Goal: Task Accomplishment & Management: Manage account settings

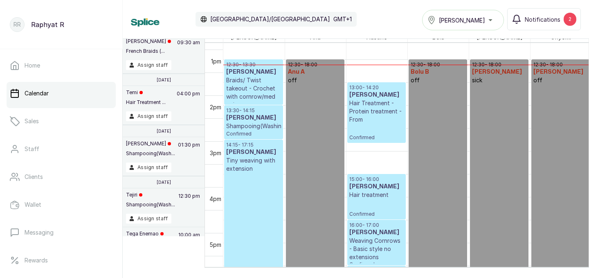
scroll to position [556, 0]
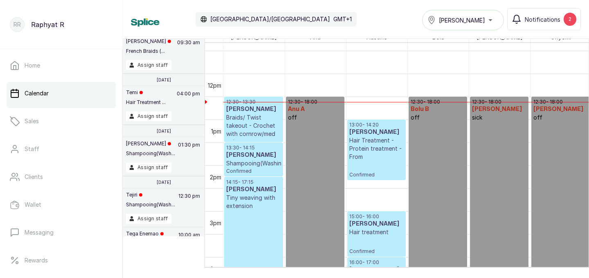
click at [464, 23] on span "[PERSON_NAME]" at bounding box center [462, 20] width 46 height 9
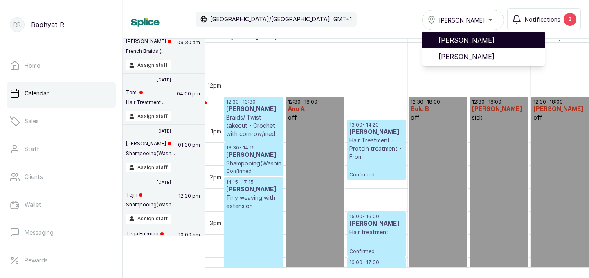
click at [467, 40] on span "[PERSON_NAME]" at bounding box center [488, 40] width 100 height 10
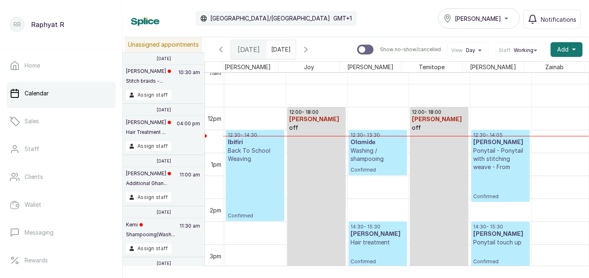
scroll to position [0, 60]
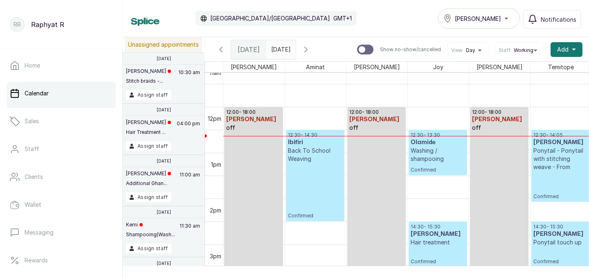
click at [444, 146] on h3 "Olamide" at bounding box center [437, 142] width 54 height 8
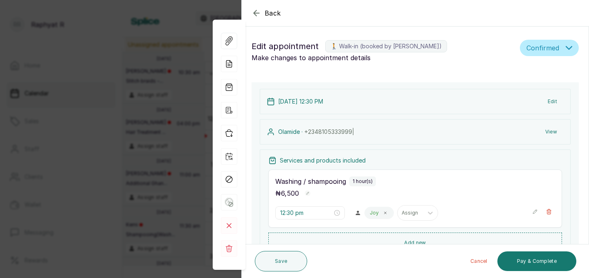
click at [193, 150] on div "Back Appointment Details Edit appointment 🚶 Walk-in (booked by Raphyat R) Make …" at bounding box center [294, 139] width 589 height 278
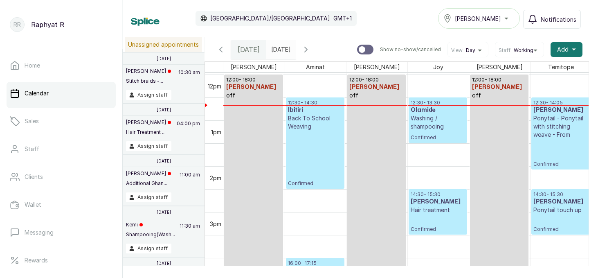
click at [309, 125] on p "Back To School Weaving" at bounding box center [315, 122] width 54 height 16
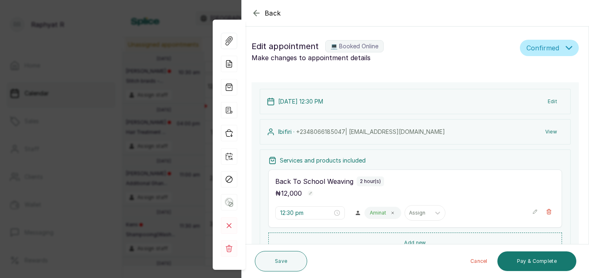
click at [145, 105] on div "Back Appointment Details Edit appointment 💻 Booked Online Make changes to appoi…" at bounding box center [294, 139] width 589 height 278
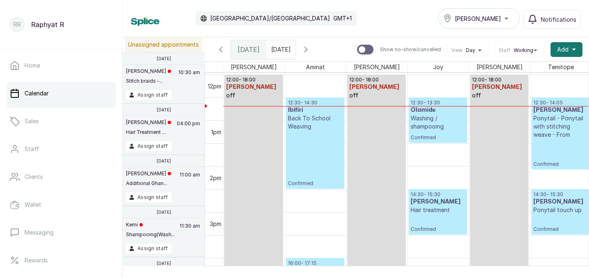
click at [310, 136] on p "Confirmed" at bounding box center [315, 158] width 54 height 56
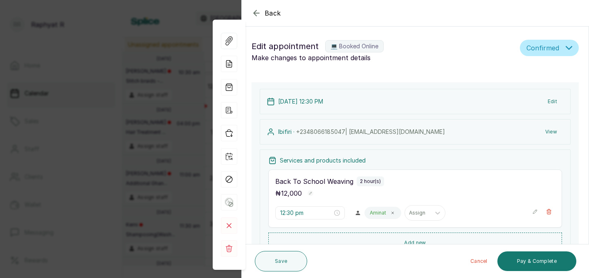
click at [181, 63] on div "Back Appointment Details Edit appointment 💻 Booked Online Make changes to appoi…" at bounding box center [294, 139] width 589 height 278
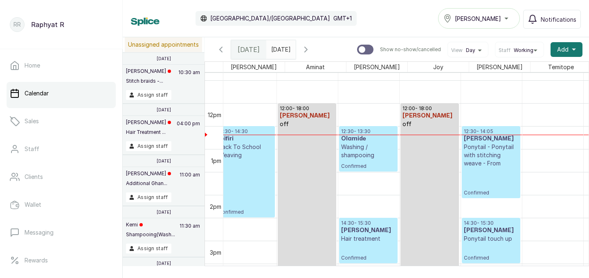
scroll to position [0, 220]
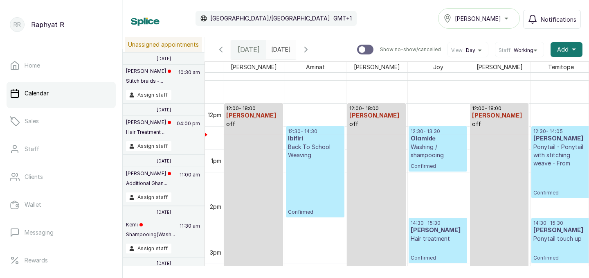
click at [310, 143] on p "Back To School Weaving" at bounding box center [315, 151] width 54 height 16
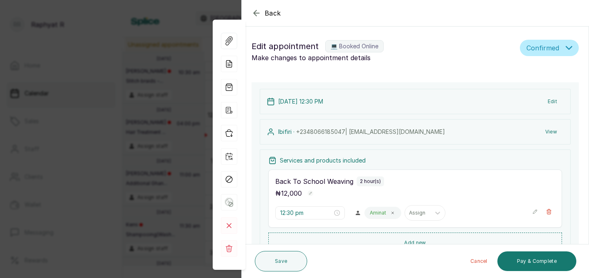
click at [111, 114] on div "Back Appointment Details Edit appointment 💻 Booked Online Make changes to appoi…" at bounding box center [294, 139] width 589 height 278
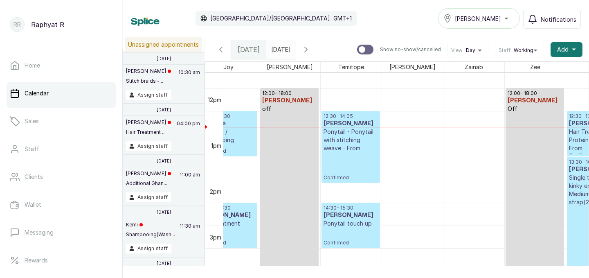
scroll to position [0, 9]
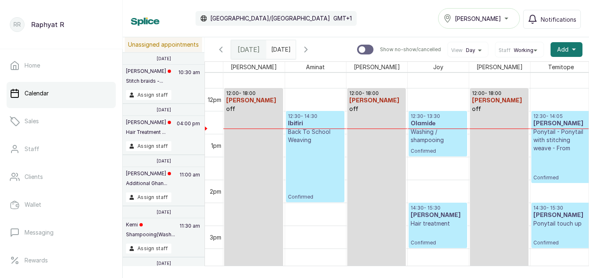
click at [427, 141] on p "Washing / shampooing" at bounding box center [437, 136] width 54 height 16
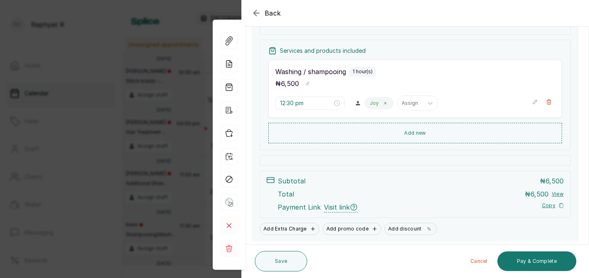
click at [427, 141] on button "Add new" at bounding box center [414, 133] width 293 height 20
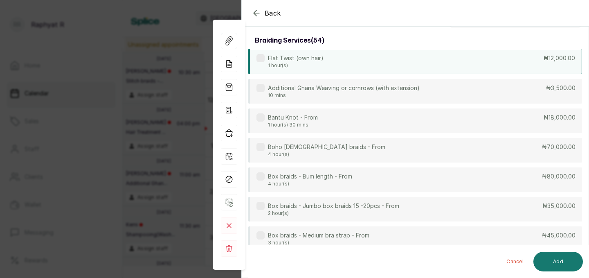
scroll to position [0, 0]
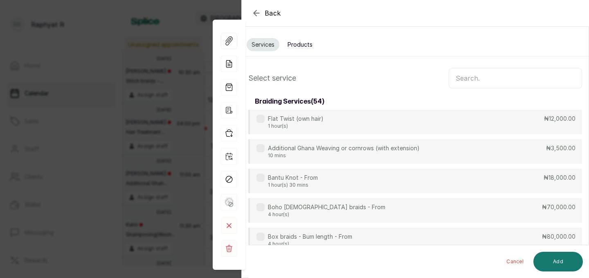
click at [471, 78] on input "text" at bounding box center [514, 78] width 133 height 20
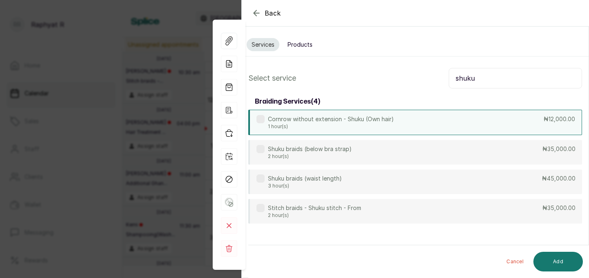
type input "shuku"
click at [423, 131] on div "Cornrow without extension - Shuku (Own hair) 1 hour(s) ₦12,000.00" at bounding box center [415, 122] width 334 height 25
click at [543, 254] on button "Add" at bounding box center [557, 261] width 49 height 20
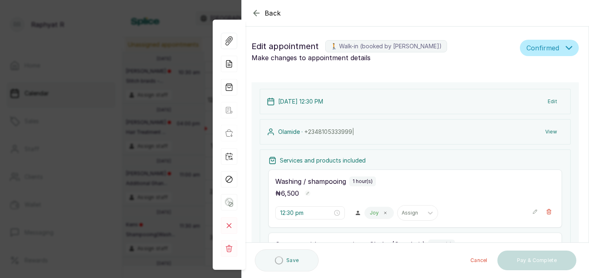
type input "1:30 pm"
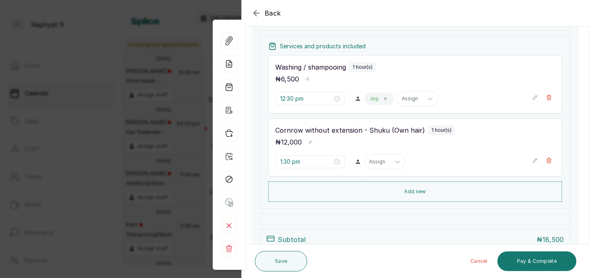
scroll to position [116, 0]
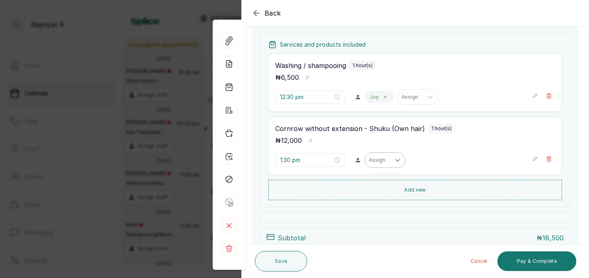
click at [390, 159] on div at bounding box center [397, 159] width 15 height 15
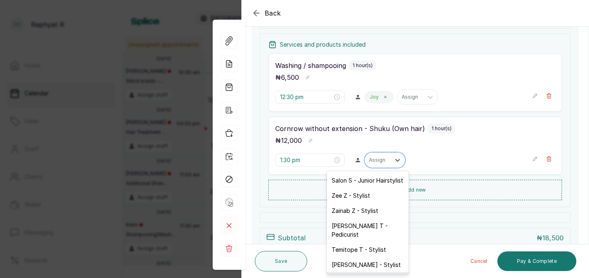
click at [356, 272] on div "Joy J - Stylist" at bounding box center [368, 279] width 82 height 15
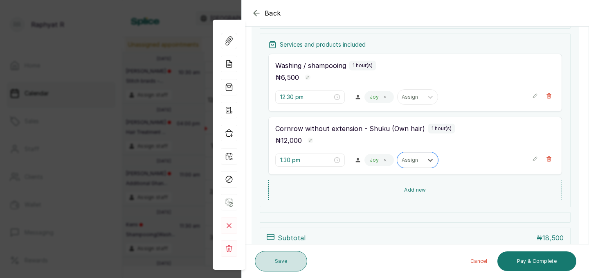
click at [292, 254] on button "Save" at bounding box center [281, 261] width 52 height 20
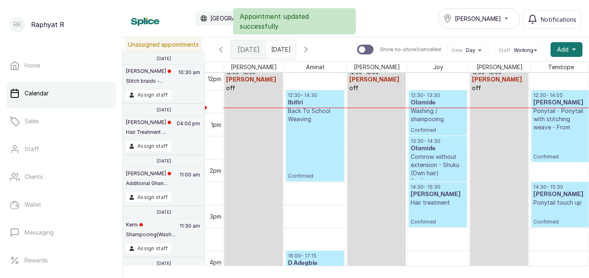
scroll to position [557, 0]
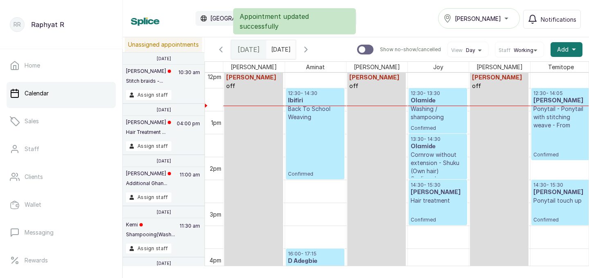
click at [440, 114] on p "Washing / shampooing" at bounding box center [437, 113] width 54 height 16
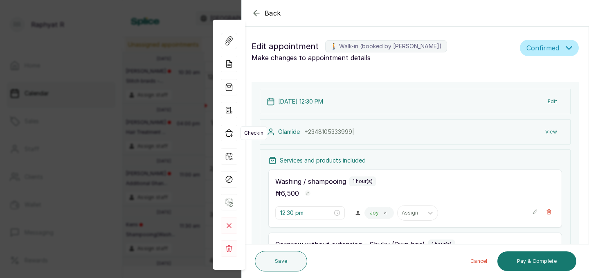
click at [227, 130] on icon "button" at bounding box center [229, 133] width 7 height 7
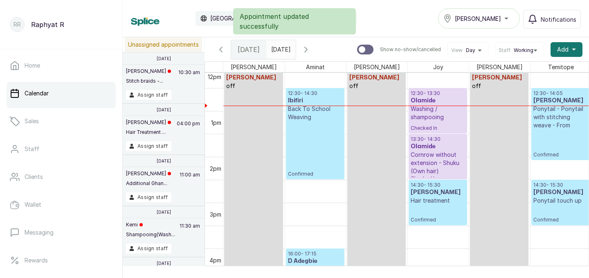
click at [311, 123] on p "Confirmed" at bounding box center [315, 149] width 54 height 56
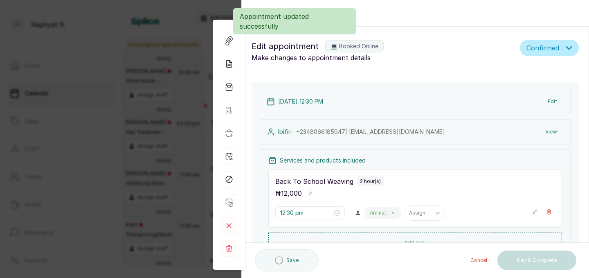
scroll to position [79, 0]
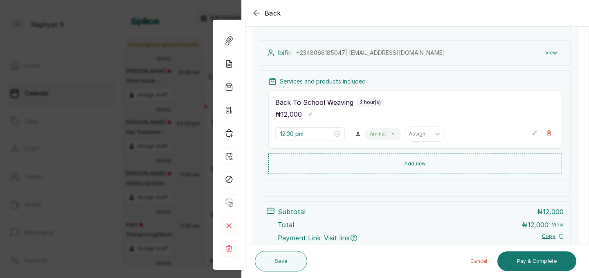
click at [535, 133] on icon "button" at bounding box center [535, 133] width 6 height 6
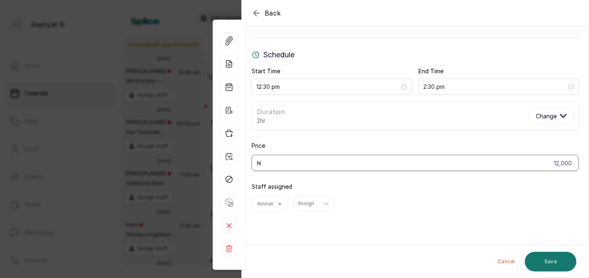
scroll to position [0, 0]
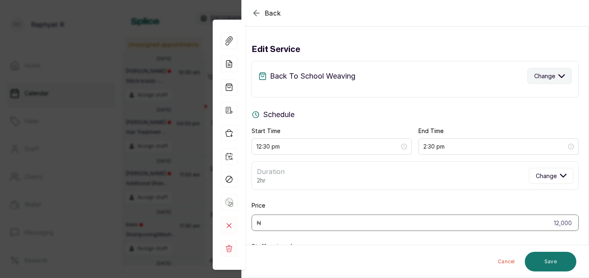
click at [548, 80] on button "Change" at bounding box center [549, 76] width 45 height 16
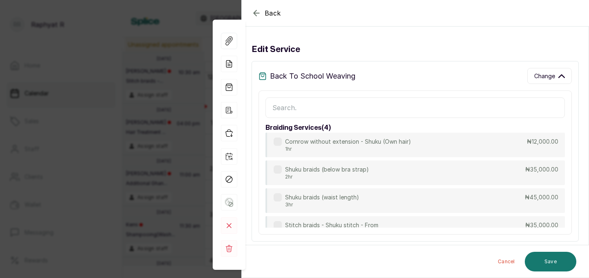
click at [393, 108] on input "text" at bounding box center [414, 107] width 299 height 20
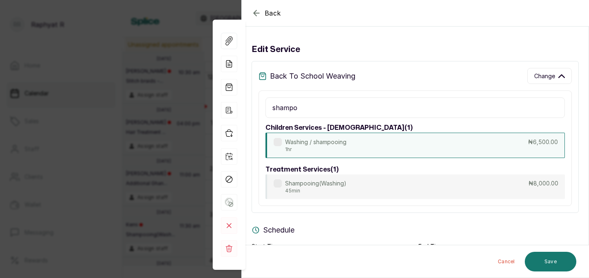
type input "shampo"
click at [396, 149] on div "Washing / shampooing 1hr ₦6,500.00" at bounding box center [414, 144] width 299 height 25
type input "1:30 pm"
type input "6,500"
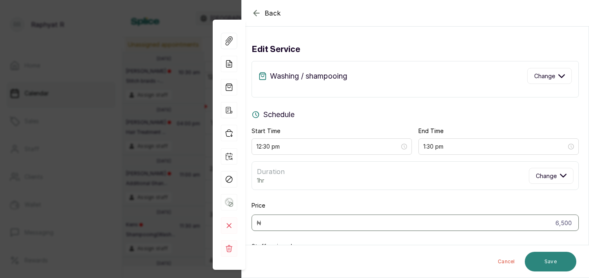
click at [535, 266] on button "Save" at bounding box center [549, 261] width 51 height 20
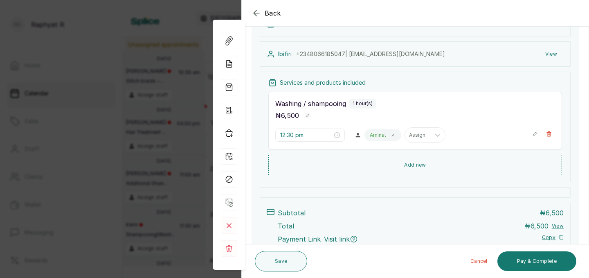
scroll to position [82, 0]
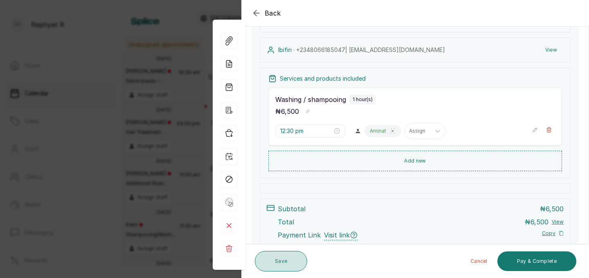
click at [300, 257] on button "Save" at bounding box center [281, 261] width 52 height 20
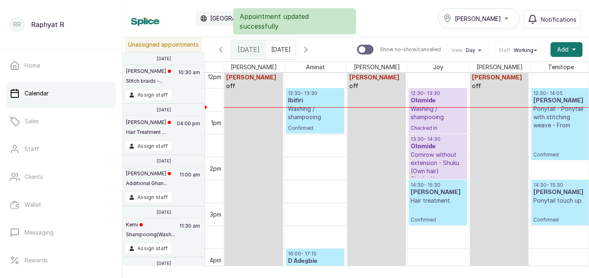
click at [321, 121] on p "Confirmed" at bounding box center [315, 126] width 54 height 10
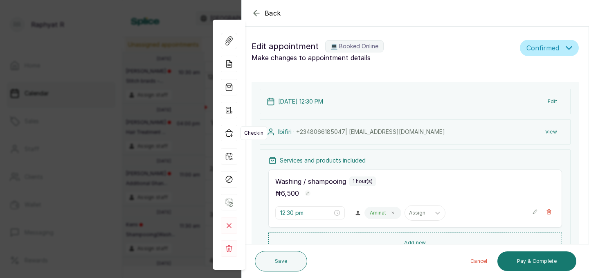
click at [234, 130] on icon "button" at bounding box center [229, 133] width 16 height 16
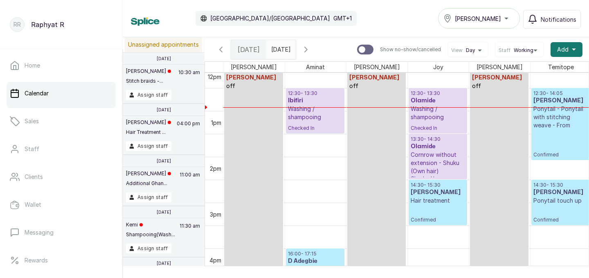
click at [311, 116] on p "Washing / shampooing" at bounding box center [315, 113] width 54 height 16
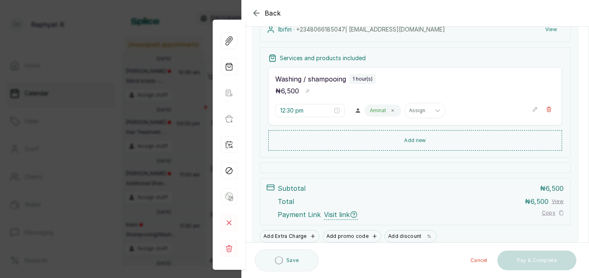
scroll to position [110, 0]
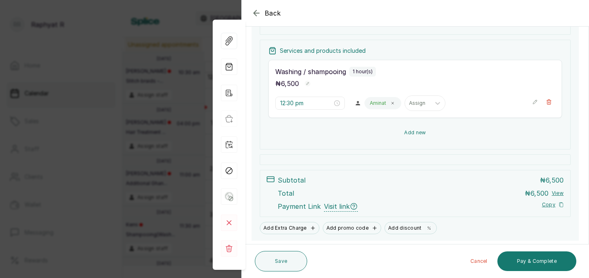
click at [439, 128] on button "Add new" at bounding box center [414, 133] width 293 height 20
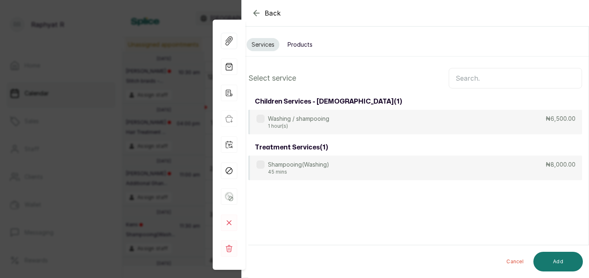
scroll to position [0, 0]
click at [465, 74] on input "text" at bounding box center [514, 78] width 133 height 20
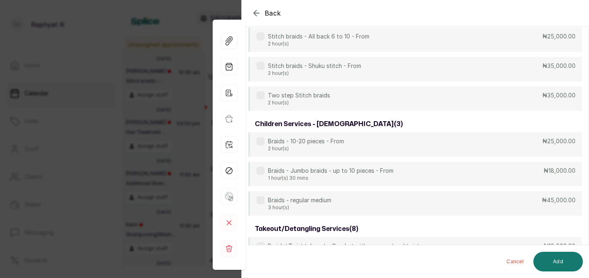
scroll to position [466, 0]
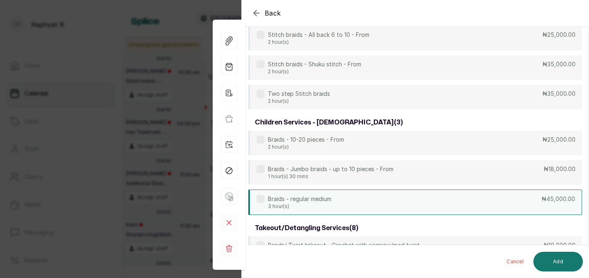
type input "braid"
click at [401, 195] on div "Braids - regular medium 3 hour(s) ₦45,000.00" at bounding box center [415, 201] width 334 height 25
click at [537, 258] on button "Add" at bounding box center [557, 261] width 49 height 20
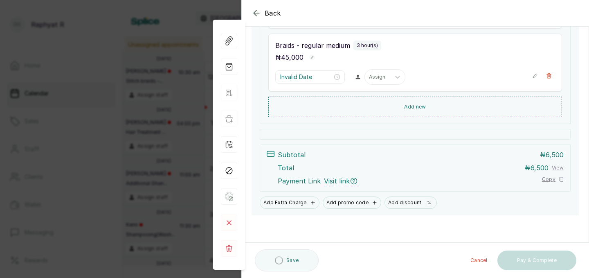
scroll to position [199, 0]
type input "1:30 pm"
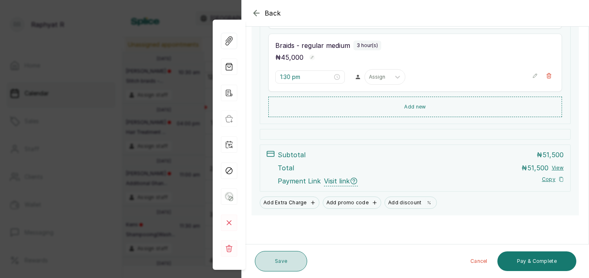
click at [294, 259] on button "Save" at bounding box center [281, 261] width 52 height 20
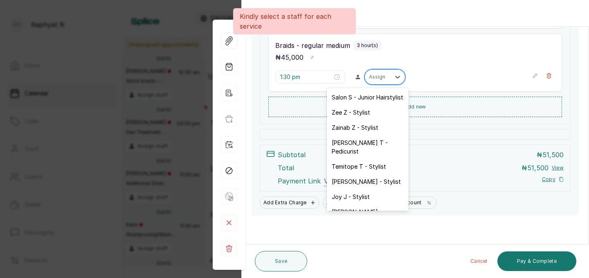
click at [369, 76] on div at bounding box center [377, 76] width 17 height 7
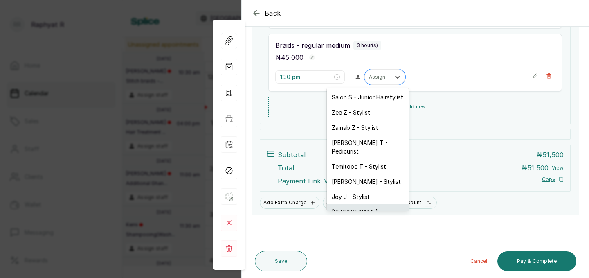
scroll to position [32, 0]
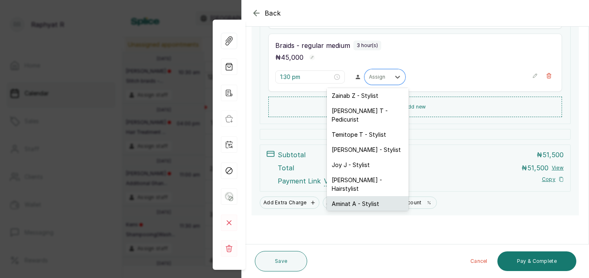
click at [349, 196] on div "Aminat A - Stylist" at bounding box center [368, 203] width 82 height 15
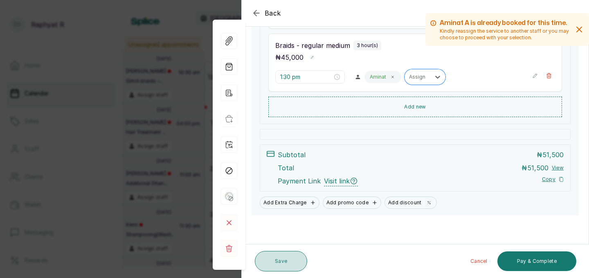
click at [282, 265] on button "Save" at bounding box center [281, 261] width 52 height 20
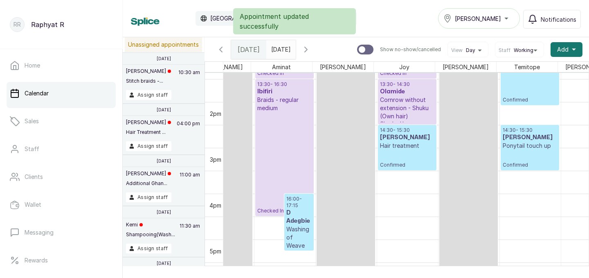
scroll to position [612, 44]
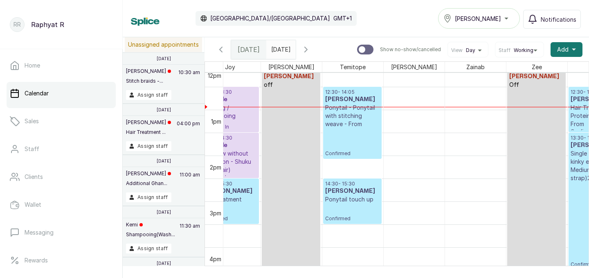
click at [487, 19] on div "[PERSON_NAME]" at bounding box center [478, 18] width 71 height 10
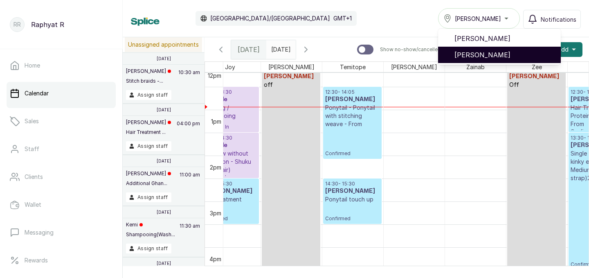
click at [490, 58] on span "[PERSON_NAME]" at bounding box center [504, 55] width 100 height 10
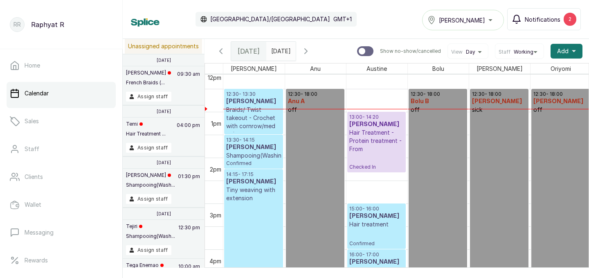
click at [572, 19] on div "2" at bounding box center [569, 19] width 13 height 13
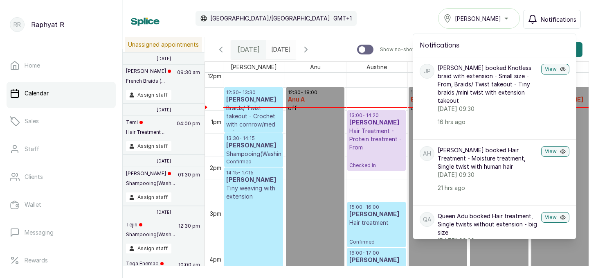
click at [482, 18] on span "[PERSON_NAME]" at bounding box center [477, 18] width 46 height 9
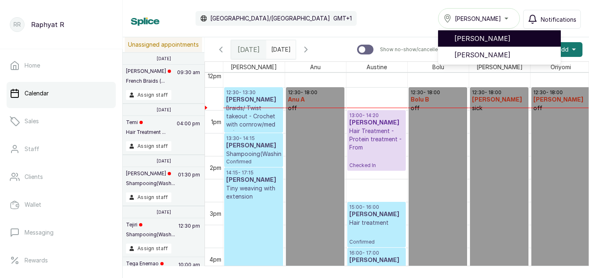
click at [482, 41] on span "[PERSON_NAME]" at bounding box center [504, 39] width 100 height 10
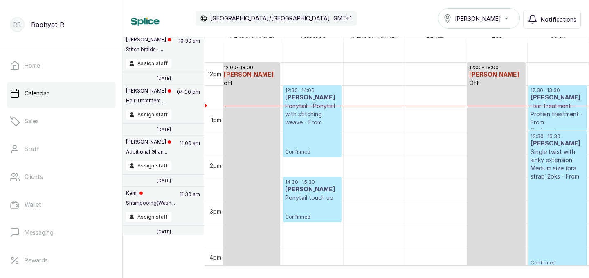
click at [560, 89] on p "12:30 - 13:30" at bounding box center [557, 90] width 55 height 7
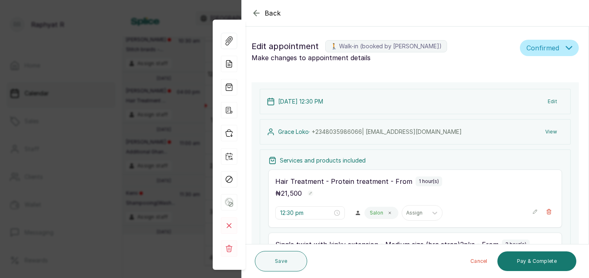
click at [188, 81] on div "Back Appointment Details Edit appointment 🚶 Walk-in (booked by Raphyat R) Make …" at bounding box center [294, 139] width 589 height 278
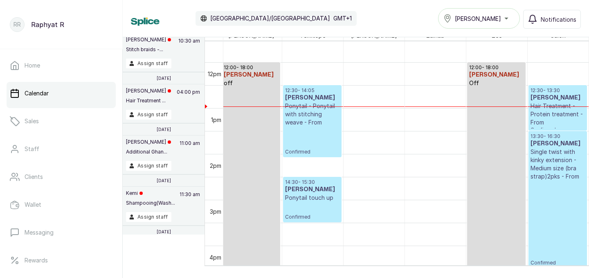
click at [291, 102] on p "Ponytail - Ponytail with stitching weave - From" at bounding box center [312, 114] width 54 height 25
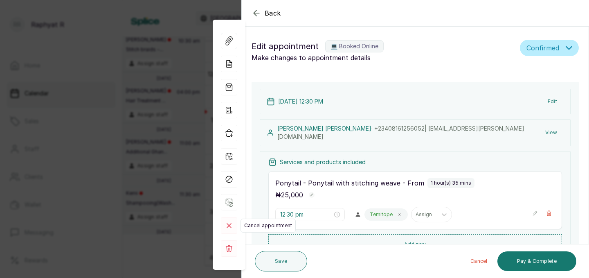
click at [233, 226] on rect at bounding box center [229, 225] width 16 height 16
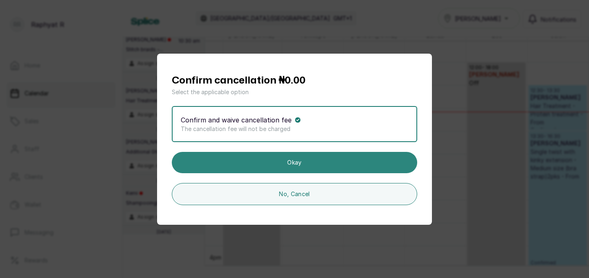
click at [281, 164] on button "Okay" at bounding box center [294, 162] width 245 height 21
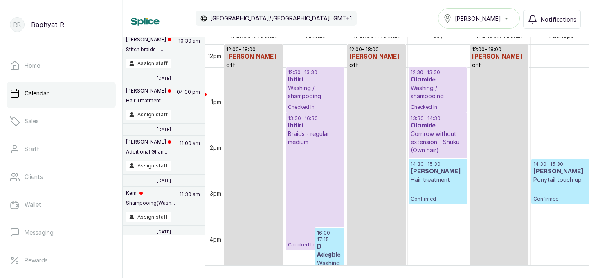
click at [315, 113] on div "13:30 - 16:30 Ibifiri Braids - regular medium Checked In" at bounding box center [315, 181] width 58 height 136
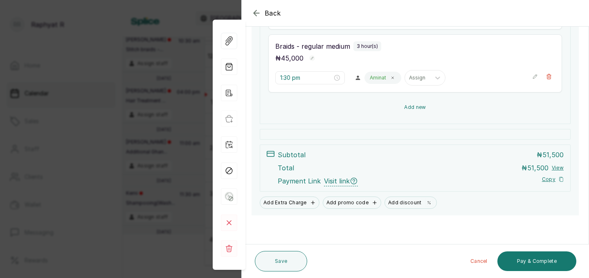
click at [432, 106] on button "Add new" at bounding box center [414, 107] width 293 height 20
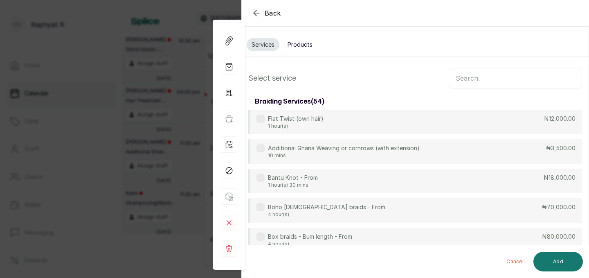
click at [459, 79] on input "text" at bounding box center [514, 78] width 133 height 20
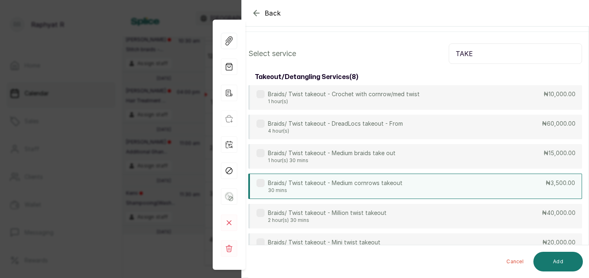
scroll to position [24, 0]
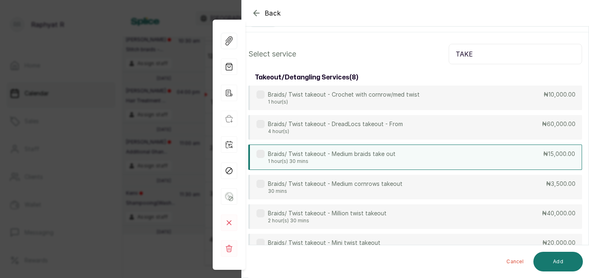
type input "TAKE"
click at [436, 160] on div "Braids/ Twist takeout - Medium braids take out 1 hour(s) 30 mins ₦15,000.00" at bounding box center [415, 156] width 334 height 25
click at [561, 265] on button "Add" at bounding box center [557, 261] width 49 height 20
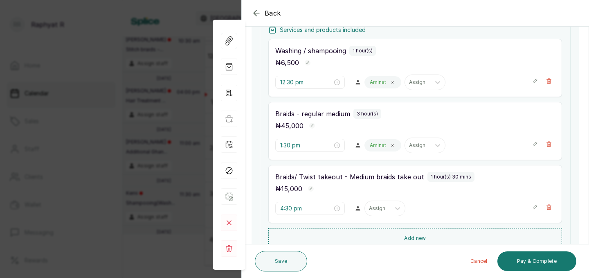
scroll to position [156, 0]
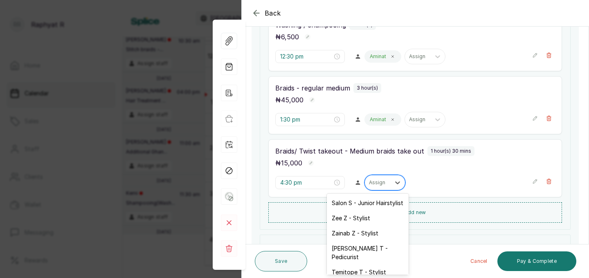
click at [365, 178] on div "Assign" at bounding box center [377, 182] width 25 height 11
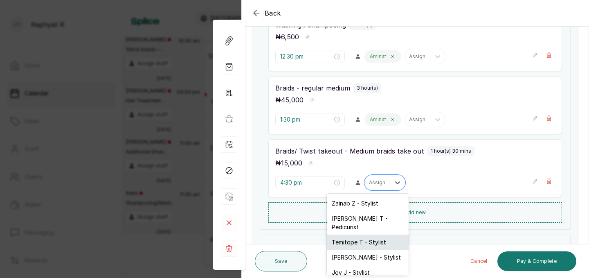
click at [354, 234] on div "Temitope T - Stylist" at bounding box center [368, 241] width 82 height 15
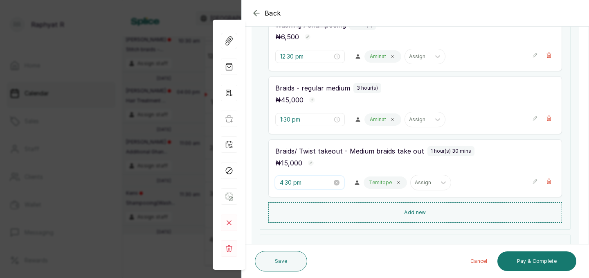
click at [294, 183] on input "4:30 pm" at bounding box center [306, 182] width 52 height 9
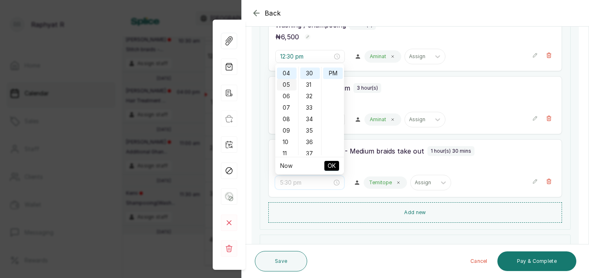
scroll to position [0, 0]
type input "12:30 pm"
click at [286, 70] on div "12" at bounding box center [287, 72] width 20 height 11
click at [334, 163] on span "OK" at bounding box center [331, 166] width 8 height 16
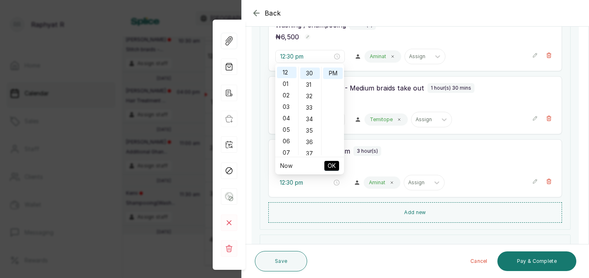
type input "12:30 pm"
type input "1:30 pm"
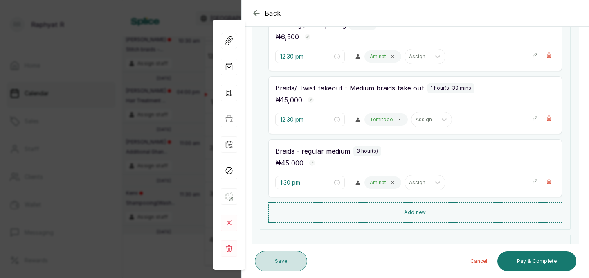
click at [297, 265] on button "Save" at bounding box center [281, 261] width 52 height 20
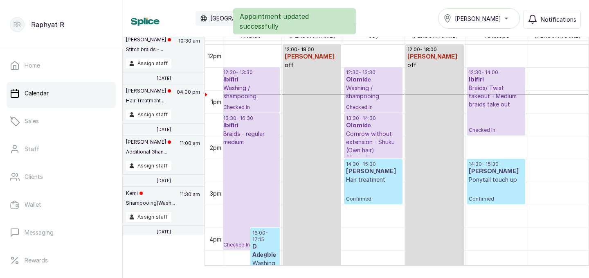
scroll to position [546, 80]
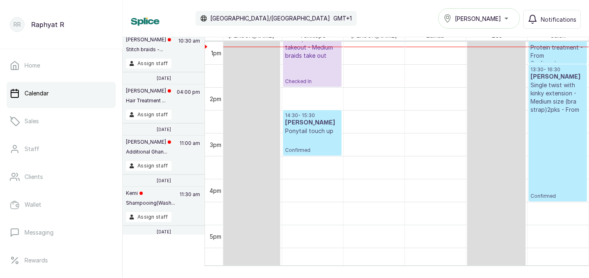
click at [542, 142] on p "Confirmed" at bounding box center [557, 156] width 55 height 85
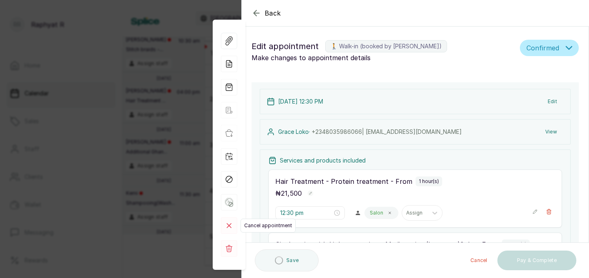
click at [231, 224] on rect at bounding box center [229, 225] width 16 height 16
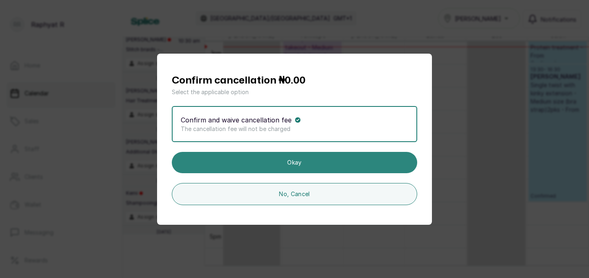
click at [290, 166] on button "Okay" at bounding box center [294, 162] width 245 height 21
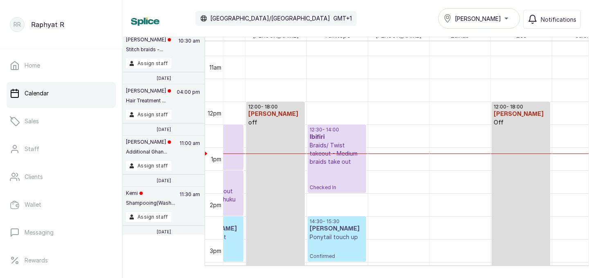
scroll to position [0, 219]
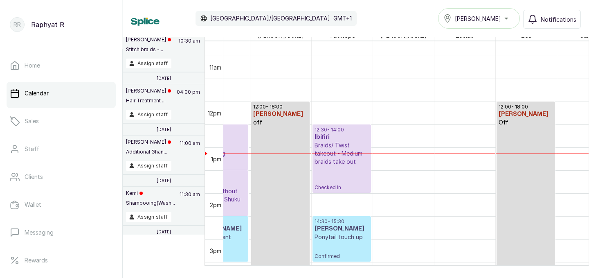
click at [347, 133] on h3 "Ibifiri" at bounding box center [341, 137] width 54 height 8
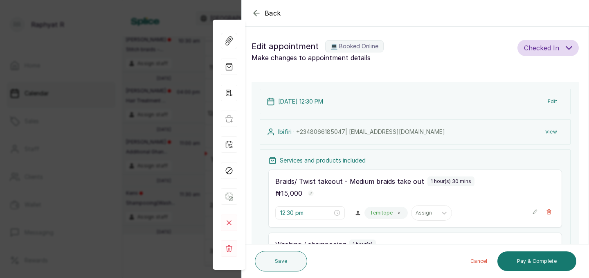
type input "12:30 pm"
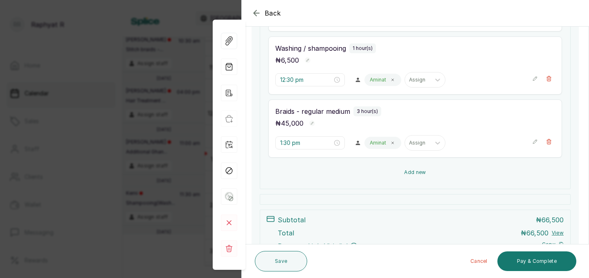
click at [394, 174] on button "Add new" at bounding box center [414, 172] width 293 height 20
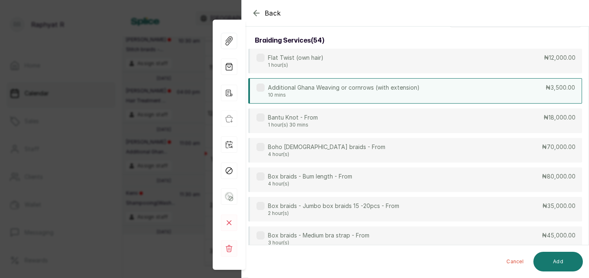
scroll to position [0, 0]
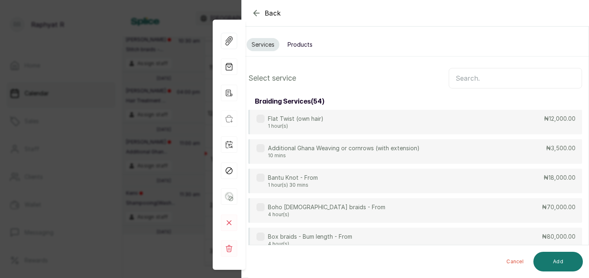
click at [477, 78] on input "text" at bounding box center [514, 78] width 133 height 20
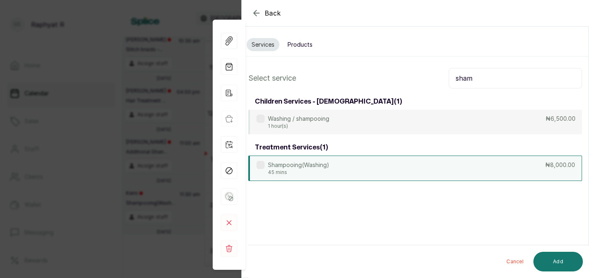
type input "sham"
click at [479, 157] on div "Shampooing(Washing) 45 mins ₦8,000.00" at bounding box center [415, 167] width 334 height 25
click at [557, 260] on button "Add" at bounding box center [557, 261] width 49 height 20
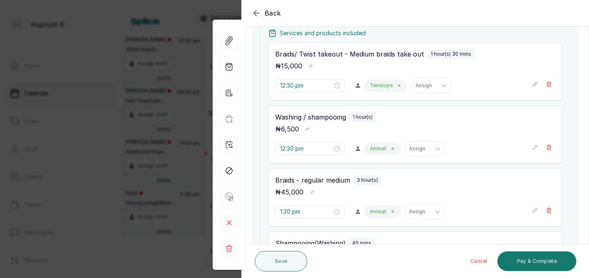
scroll to position [117, 0]
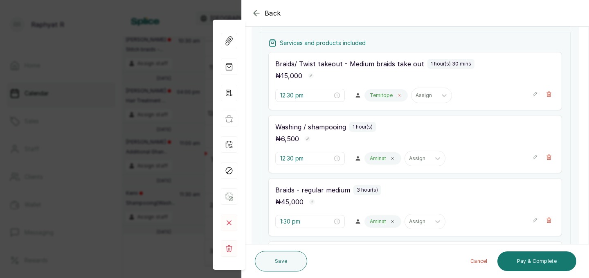
click at [397, 94] on icon at bounding box center [399, 95] width 4 height 4
click at [395, 94] on icon at bounding box center [397, 95] width 5 height 3
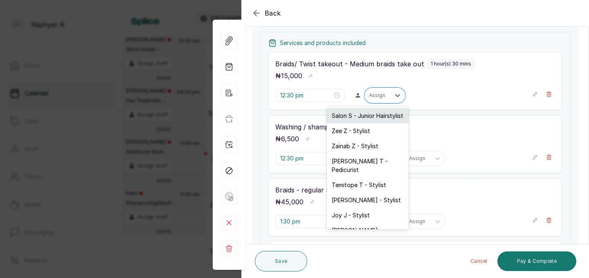
click at [374, 115] on div "Salon S - Junior Hairstylist" at bounding box center [368, 115] width 82 height 15
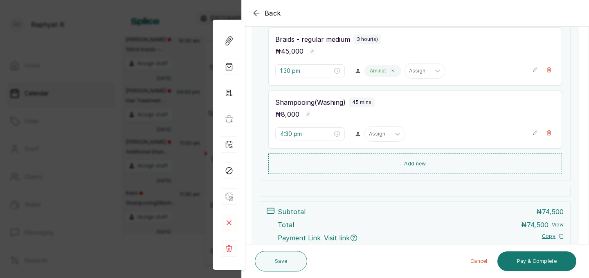
scroll to position [269, 0]
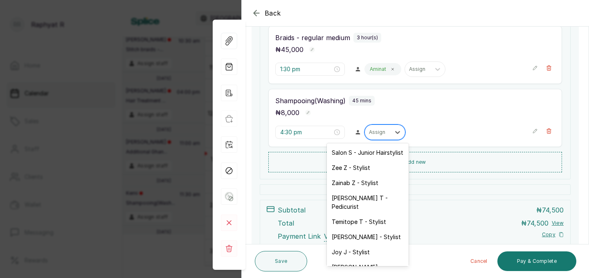
click at [369, 133] on div at bounding box center [377, 131] width 17 height 7
click at [349, 152] on div "Salon S - Junior Hairstylist" at bounding box center [368, 152] width 82 height 15
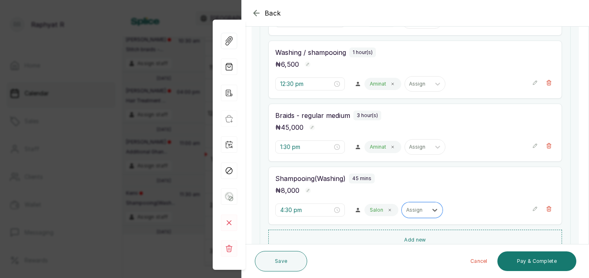
scroll to position [193, 0]
click at [292, 209] on input "4:30 pm" at bounding box center [306, 208] width 52 height 9
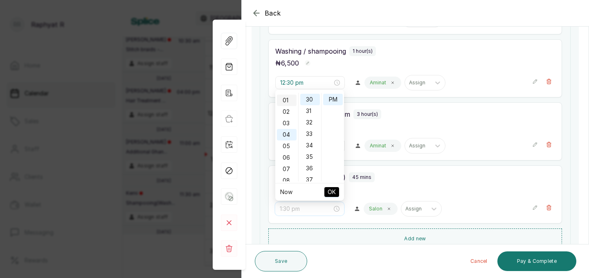
scroll to position [0, 0]
click at [286, 122] on div "02" at bounding box center [287, 121] width 20 height 11
click at [309, 100] on div "00" at bounding box center [310, 98] width 20 height 11
type input "2:00 pm"
click at [329, 193] on span "OK" at bounding box center [331, 192] width 8 height 16
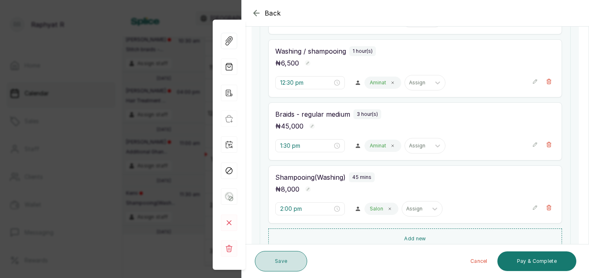
click at [293, 266] on button "Save" at bounding box center [281, 261] width 52 height 20
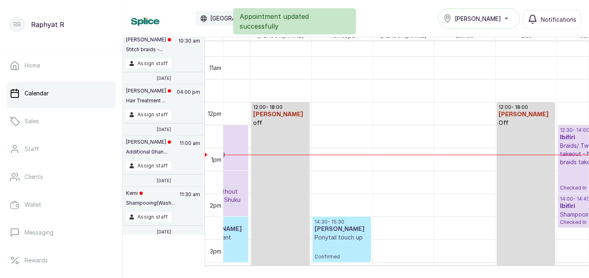
scroll to position [529, 0]
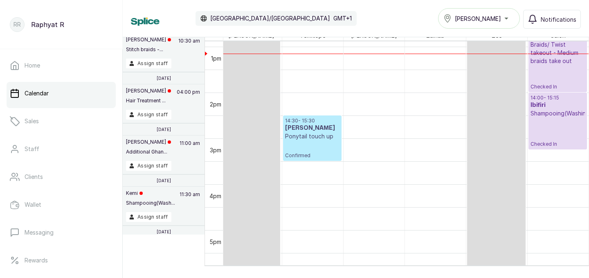
drag, startPoint x: 575, startPoint y: 127, endPoint x: 575, endPoint y: 153, distance: 26.2
click at [575, 153] on div "12:00 - 18:00 Abigail A off 13:30 - 16:30 Ibifiri Braids - regular medium Check…" at bounding box center [281, 1] width 613 height 1099
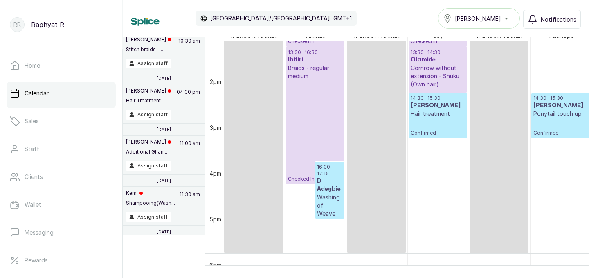
click at [336, 169] on p "16:00 - 17:15" at bounding box center [329, 169] width 25 height 13
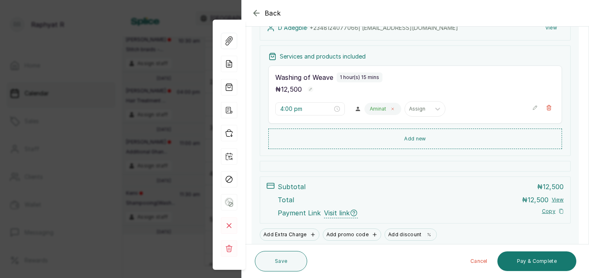
click at [390, 107] on icon at bounding box center [392, 109] width 4 height 4
click at [393, 107] on icon at bounding box center [397, 109] width 8 height 8
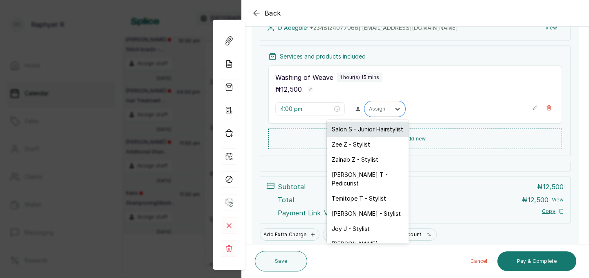
click at [354, 128] on div "Salon S - Junior Hairstylist" at bounding box center [368, 128] width 82 height 15
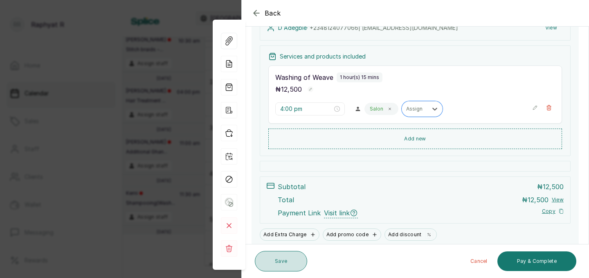
click at [283, 262] on button "Save" at bounding box center [281, 261] width 52 height 20
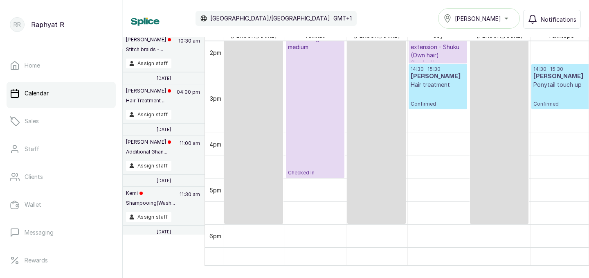
drag, startPoint x: 303, startPoint y: 154, endPoint x: 304, endPoint y: 175, distance: 21.3
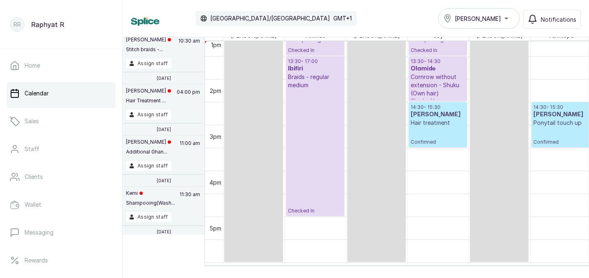
click at [449, 107] on p "14:30 - 15:30" at bounding box center [437, 107] width 54 height 7
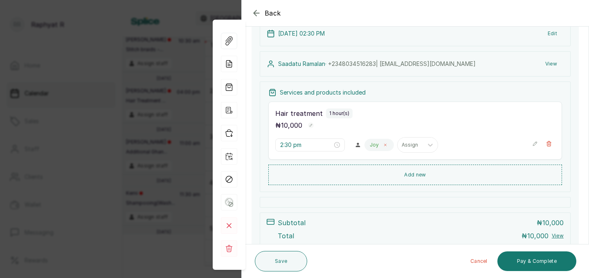
click at [383, 143] on icon at bounding box center [385, 145] width 4 height 4
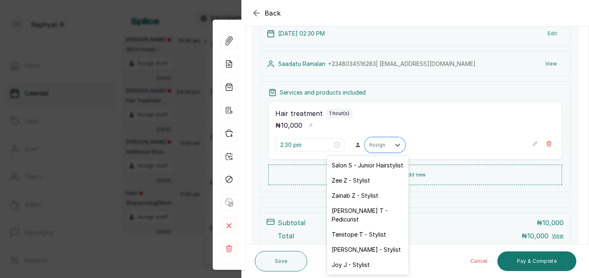
click at [369, 143] on div at bounding box center [377, 144] width 17 height 7
click at [363, 196] on div "Zainab Z - Stylist" at bounding box center [368, 195] width 82 height 15
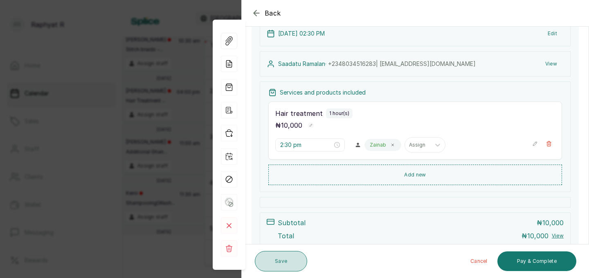
click at [285, 265] on button "Save" at bounding box center [281, 261] width 52 height 20
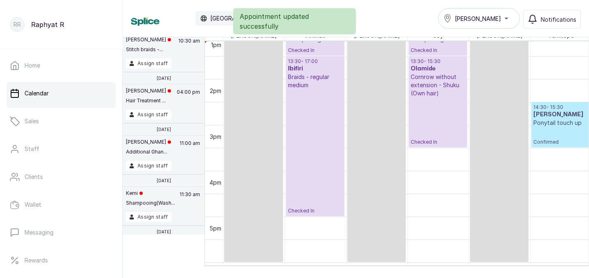
drag, startPoint x: 441, startPoint y: 100, endPoint x: 446, endPoint y: 141, distance: 41.3
